Goal: Task Accomplishment & Management: Use online tool/utility

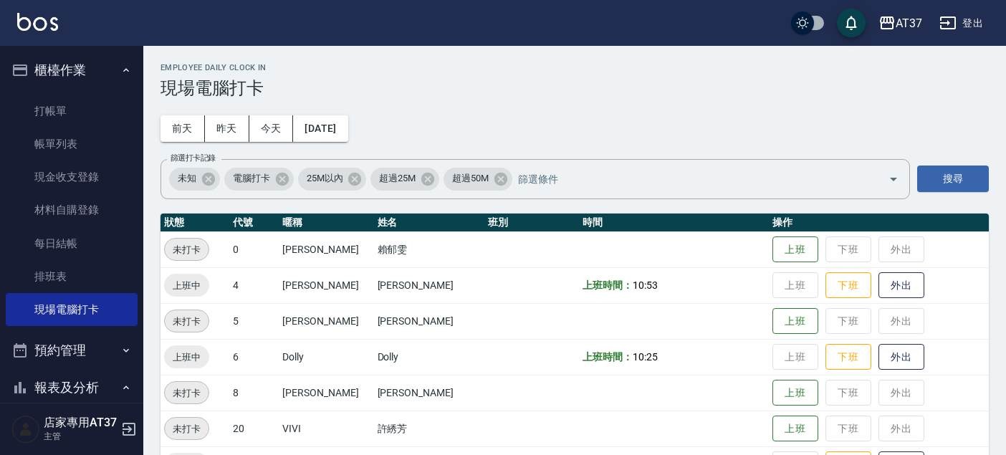
scroll to position [159, 0]
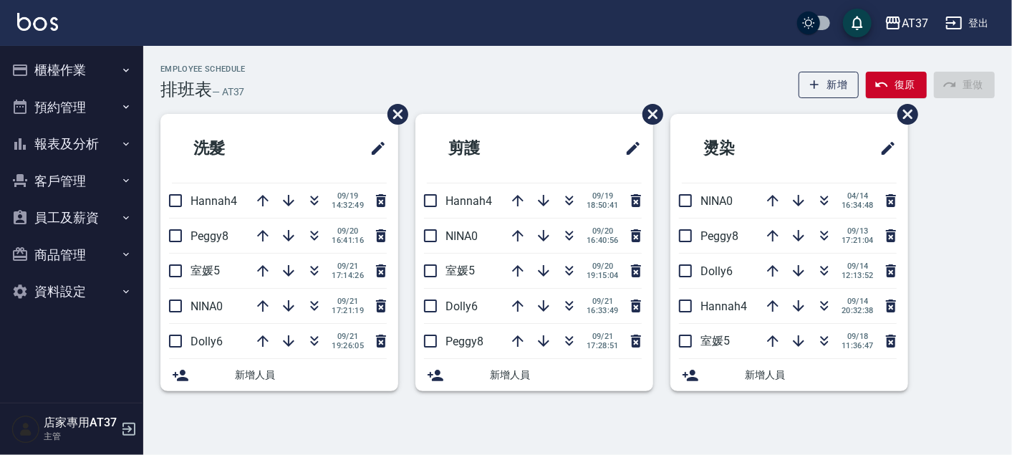
click at [87, 65] on button "櫃檯作業" at bounding box center [72, 70] width 132 height 37
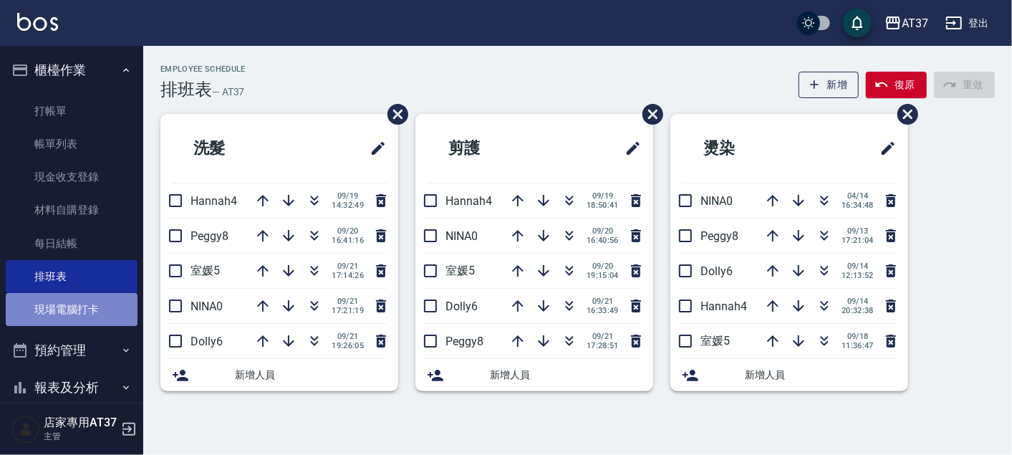
click at [97, 315] on link "現場電腦打卡" at bounding box center [72, 309] width 132 height 33
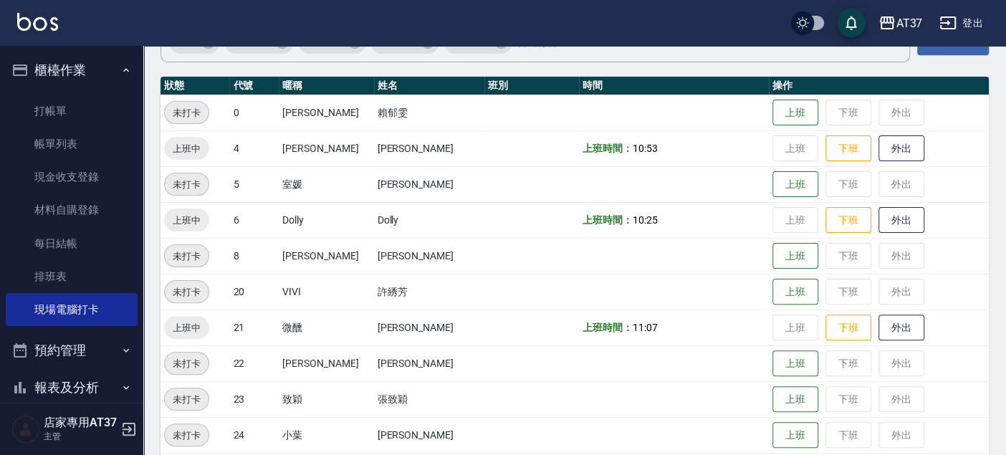
scroll to position [159, 0]
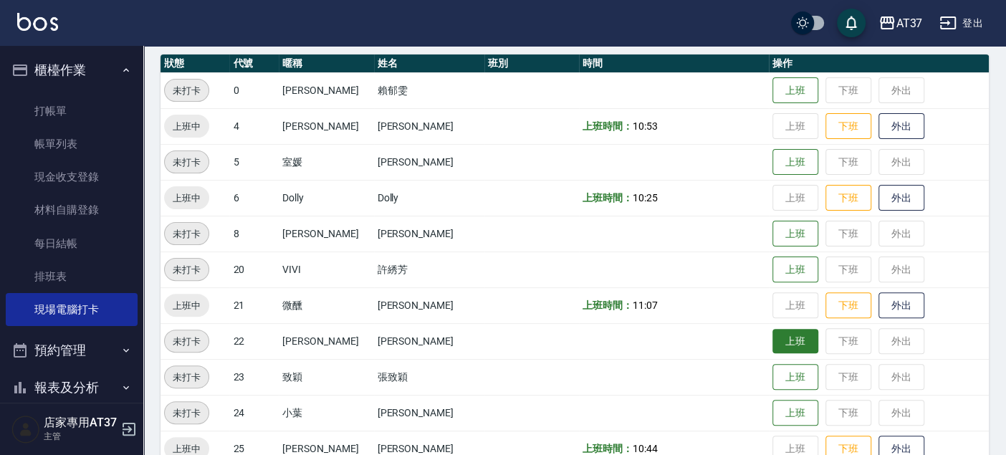
click at [778, 348] on button "上班" at bounding box center [795, 341] width 46 height 25
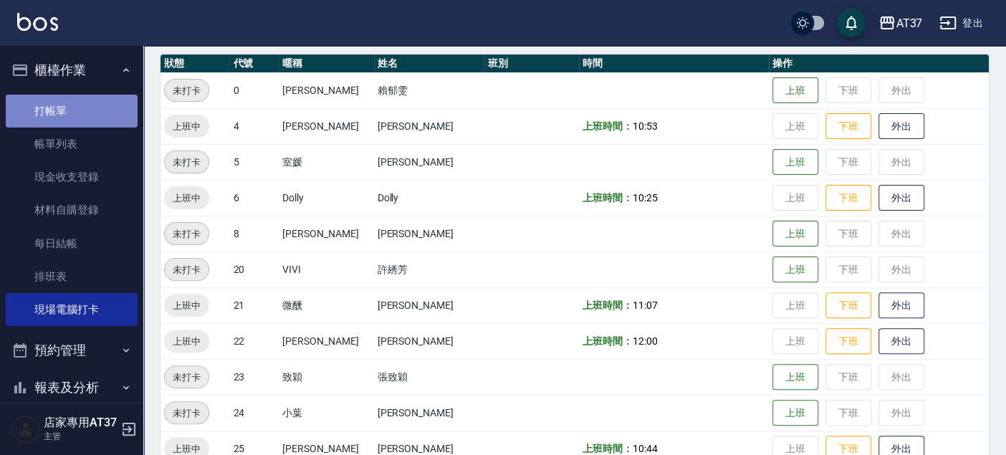
click at [86, 97] on link "打帳單" at bounding box center [72, 111] width 132 height 33
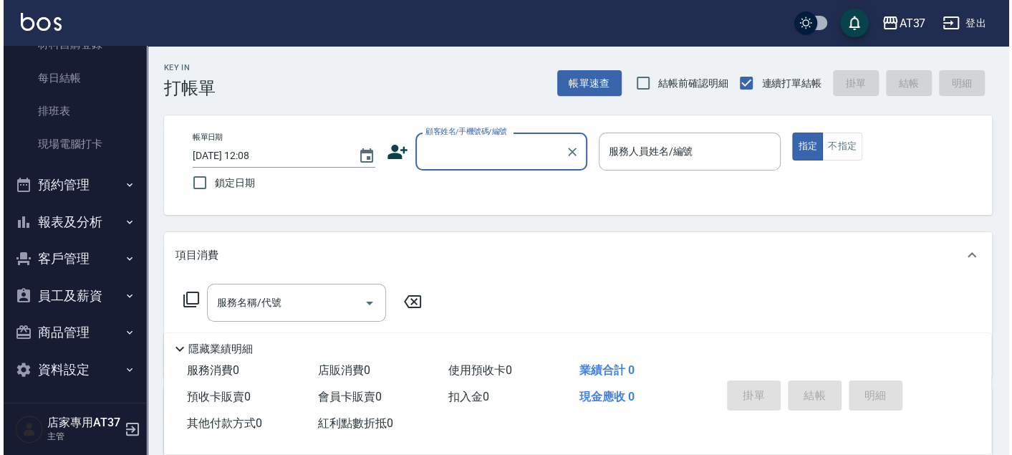
scroll to position [166, 0]
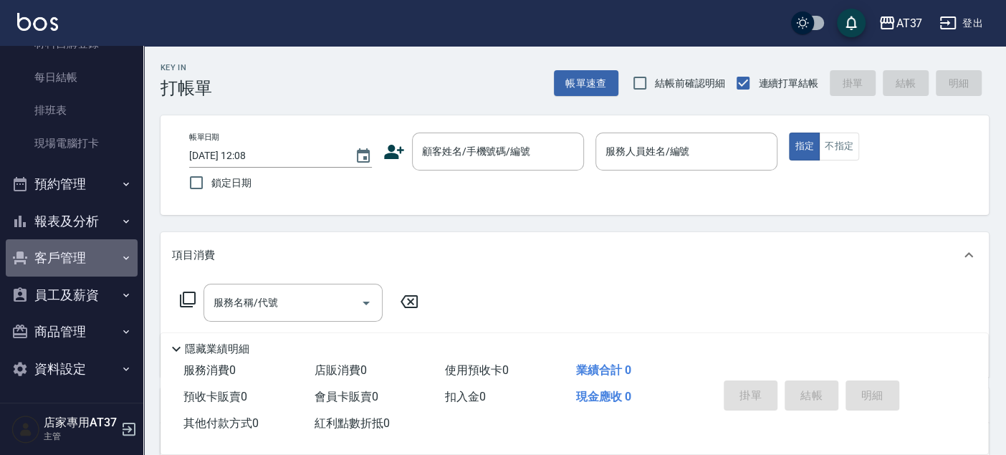
click at [80, 256] on button "客戶管理" at bounding box center [72, 257] width 132 height 37
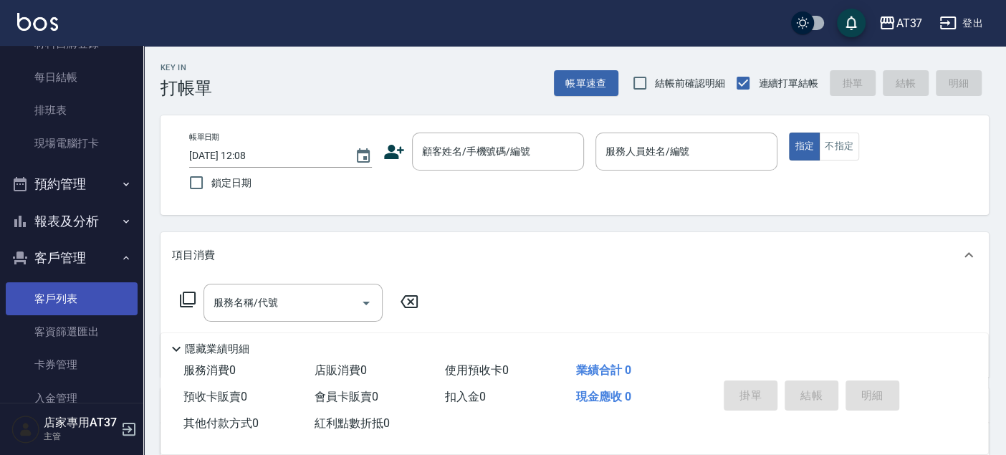
click at [79, 292] on link "客戶列表" at bounding box center [72, 298] width 132 height 33
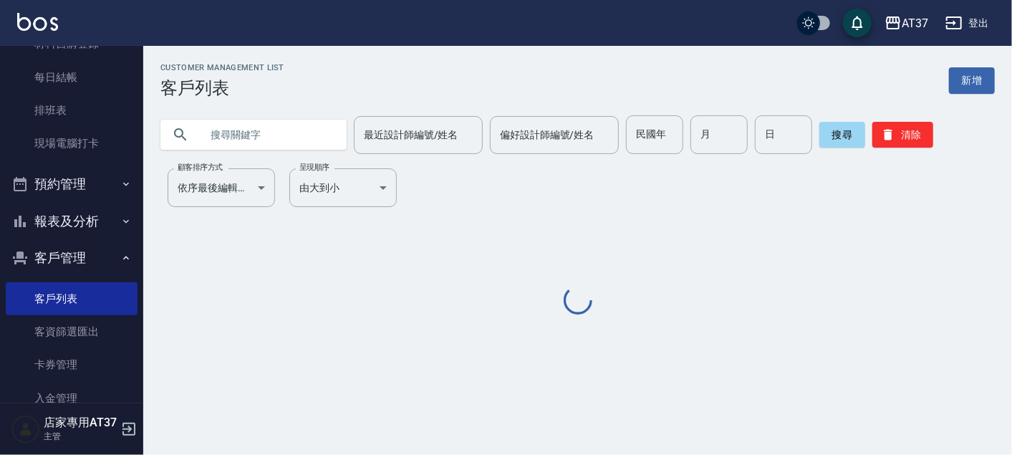
click at [273, 131] on input "text" at bounding box center [268, 134] width 135 height 39
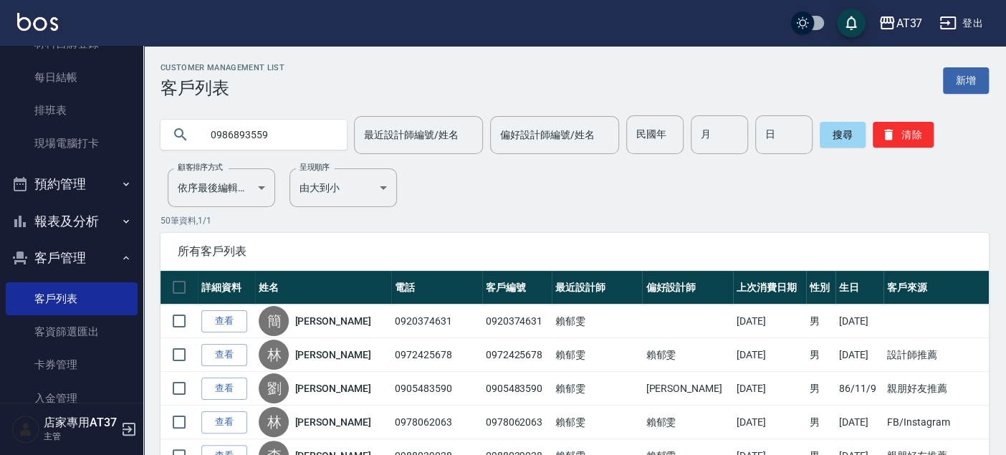
type input "0986893559"
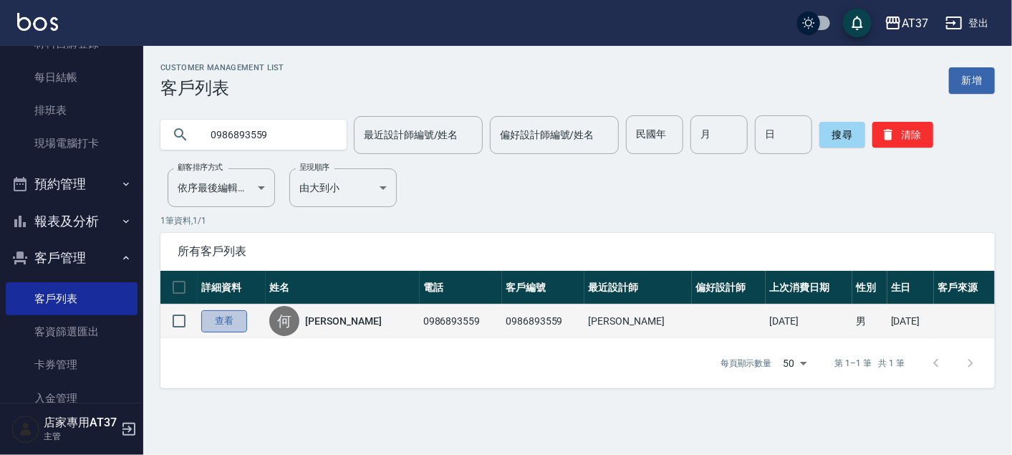
click at [223, 314] on link "查看" at bounding box center [224, 321] width 46 height 22
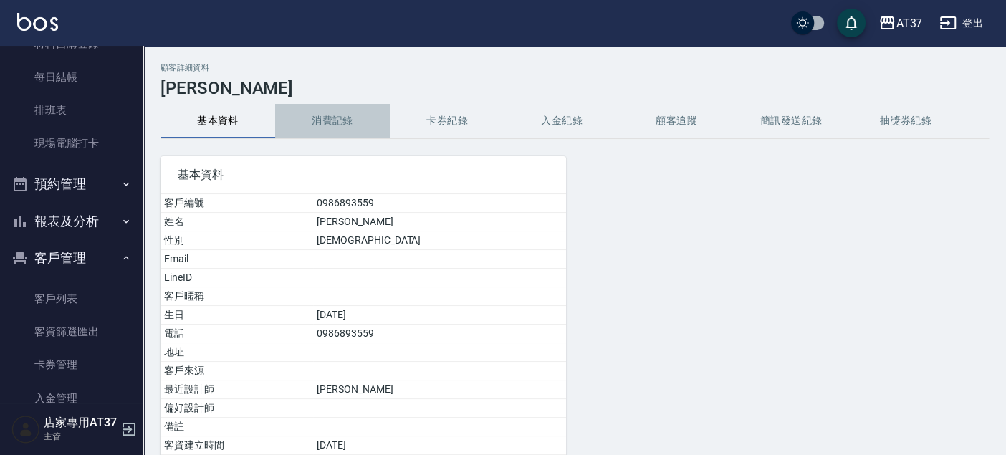
click at [325, 115] on button "消費記錄" at bounding box center [332, 121] width 115 height 34
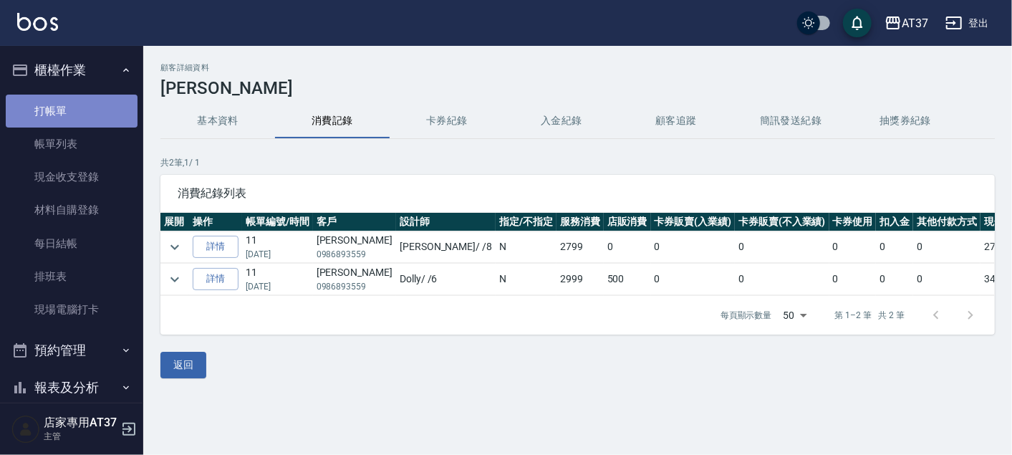
click at [73, 121] on link "打帳單" at bounding box center [72, 111] width 132 height 33
